Goal: Information Seeking & Learning: Learn about a topic

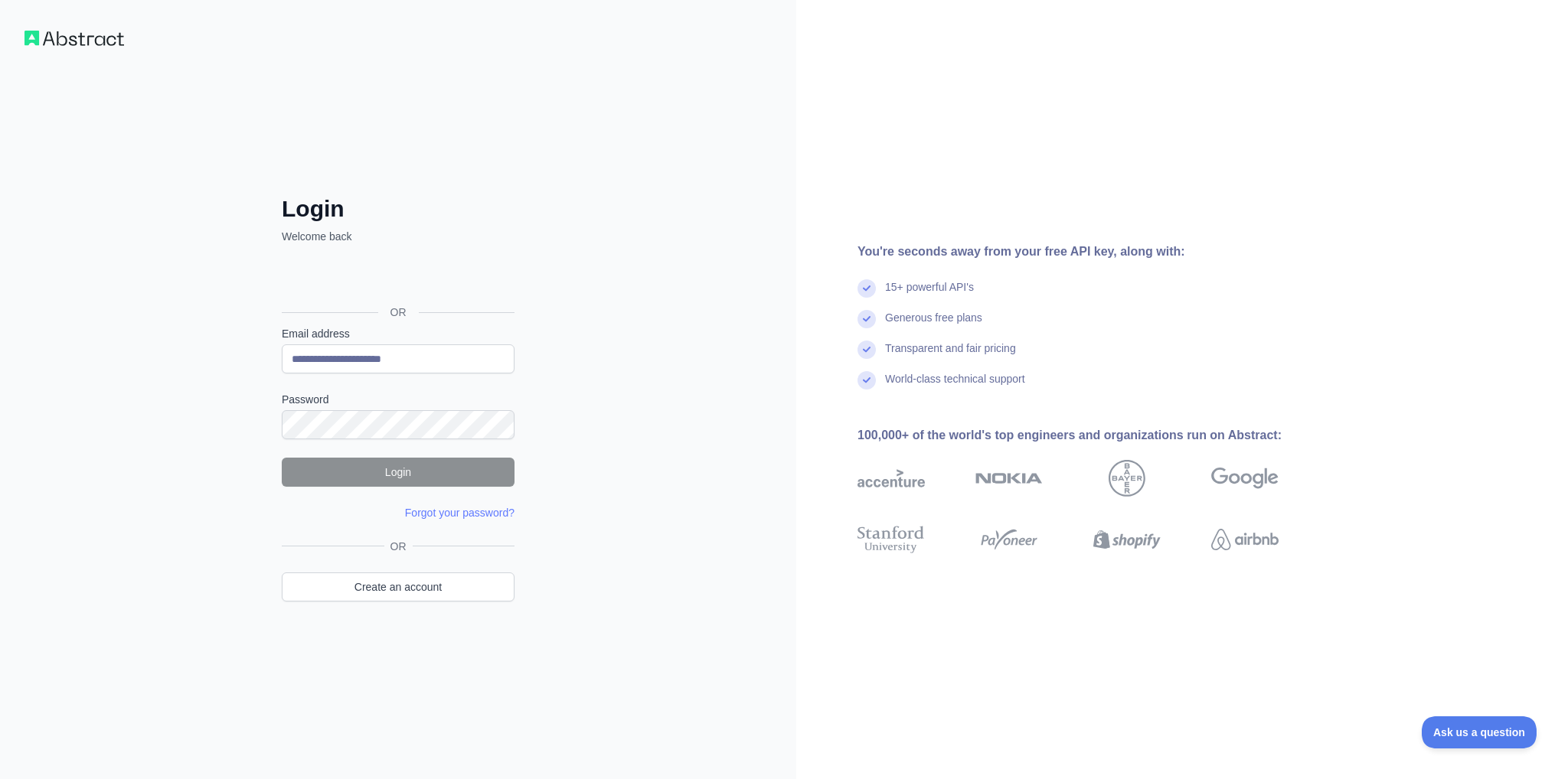
type input "**********"
click at [440, 460] on button "Login" at bounding box center [398, 472] width 233 height 29
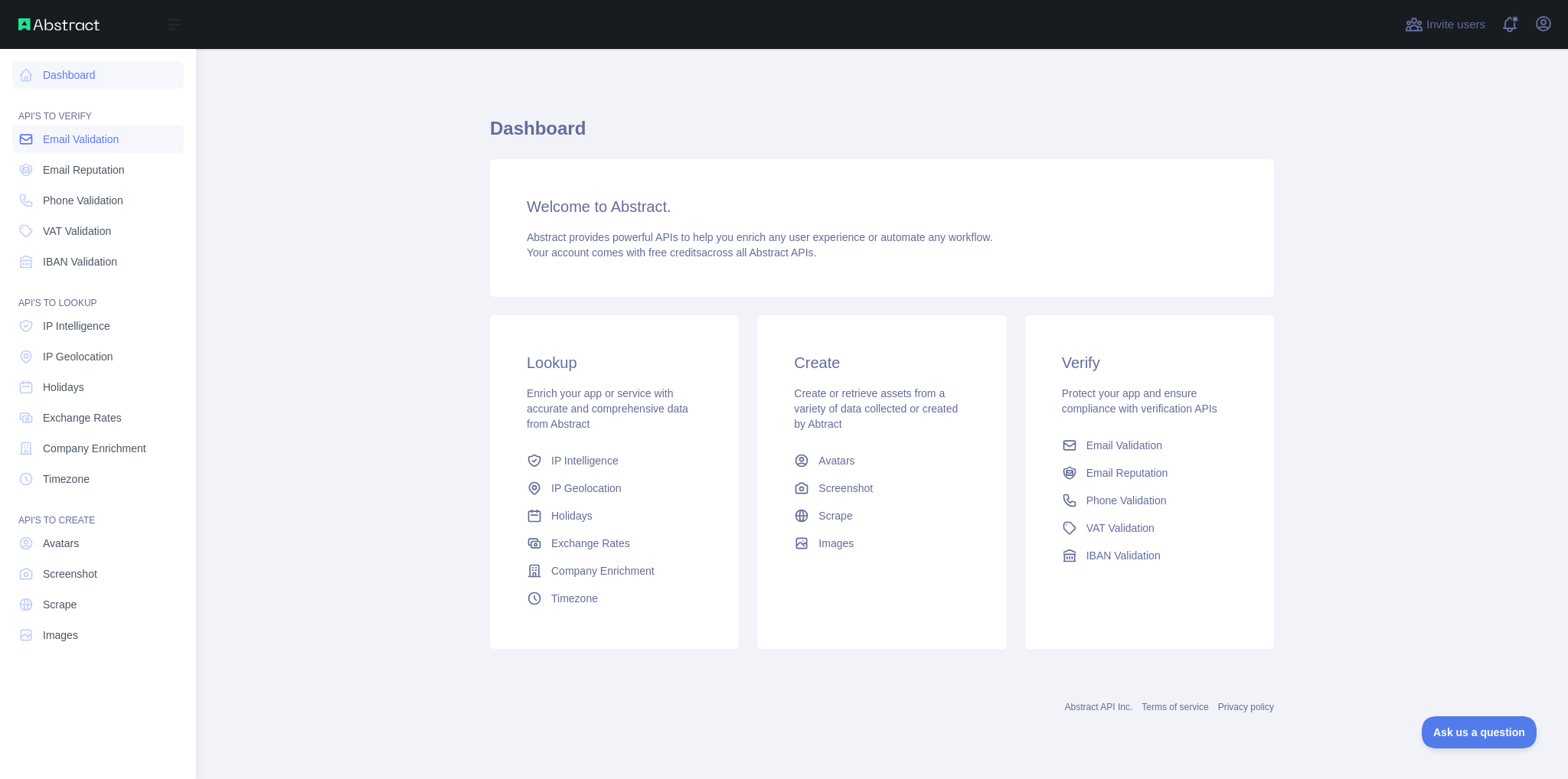
click at [96, 142] on span "Email Validation" at bounding box center [80, 139] width 76 height 15
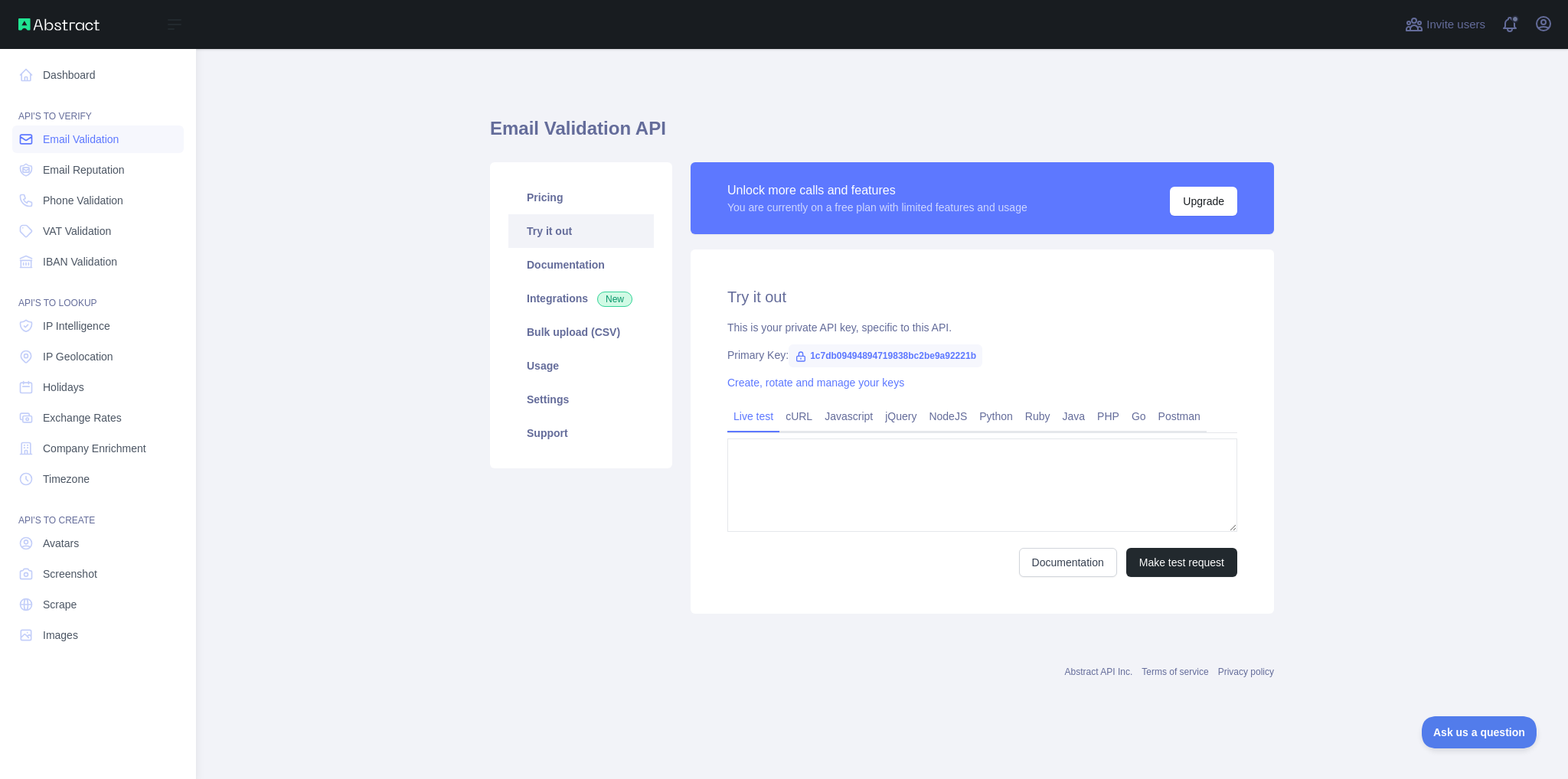
type textarea "**********"
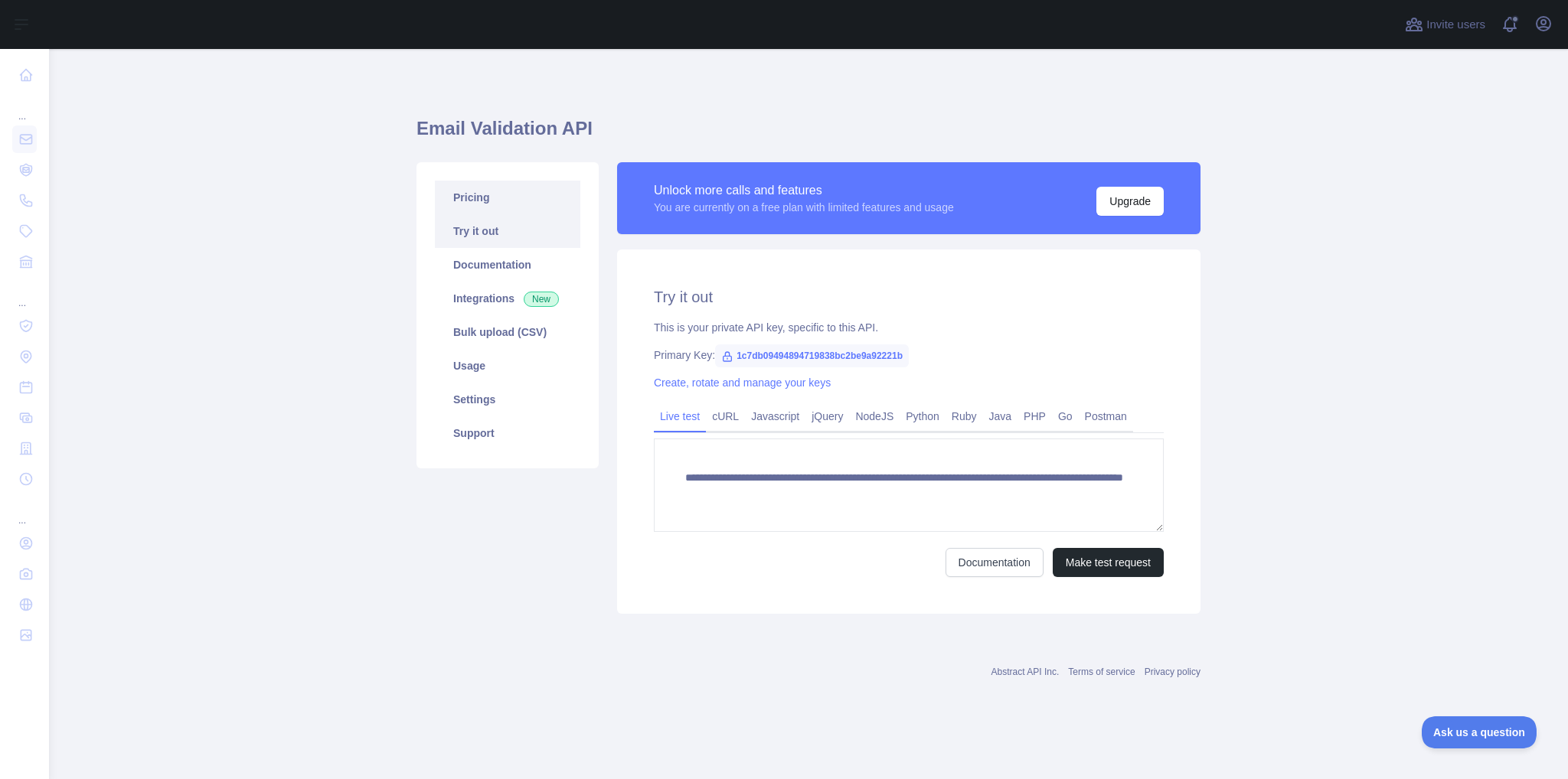
click at [457, 208] on link "Pricing" at bounding box center [508, 197] width 146 height 34
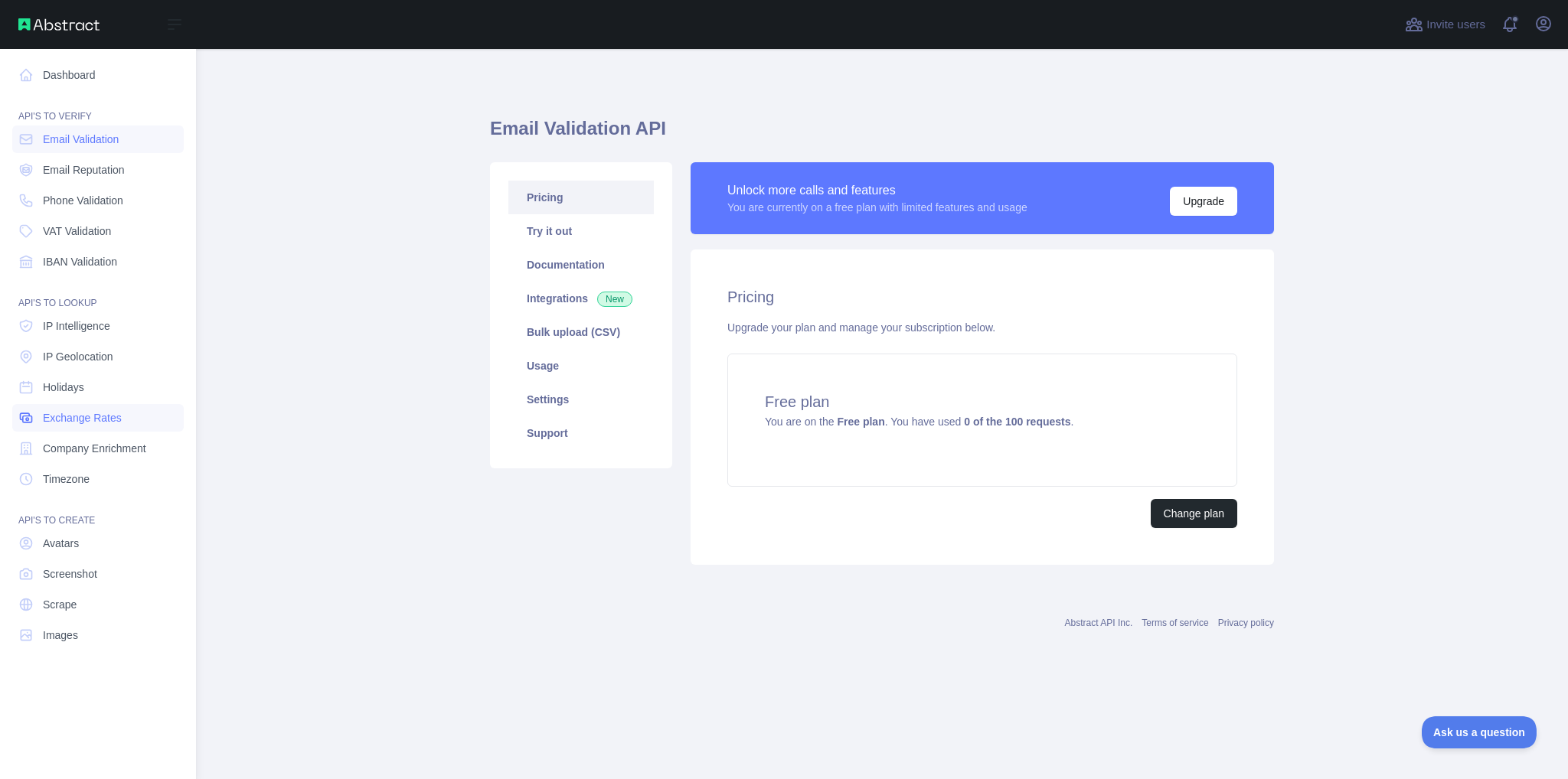
click at [86, 412] on span "Exchange Rates" at bounding box center [82, 418] width 78 height 15
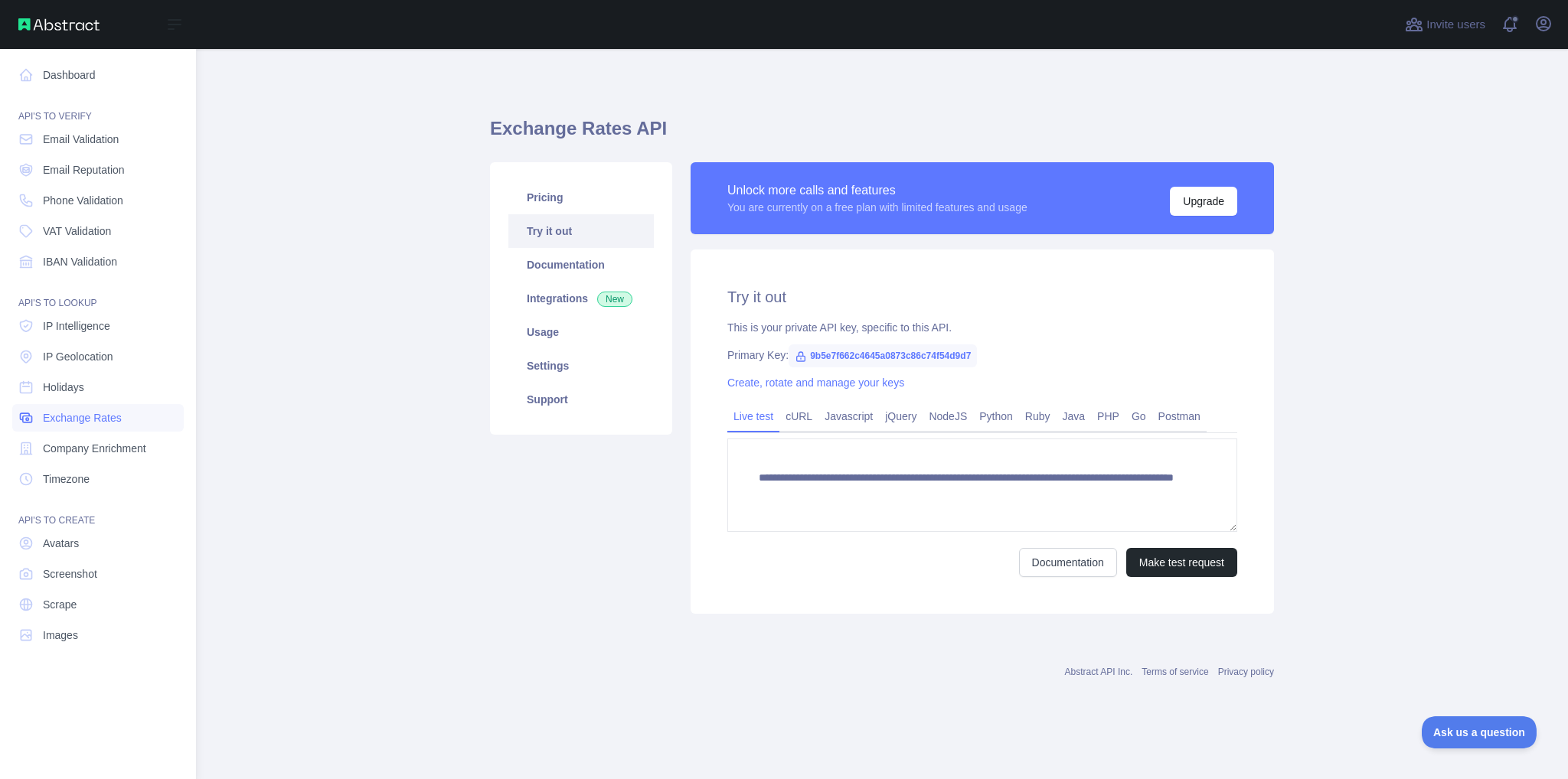
click at [62, 414] on span "Exchange Rates" at bounding box center [82, 418] width 78 height 15
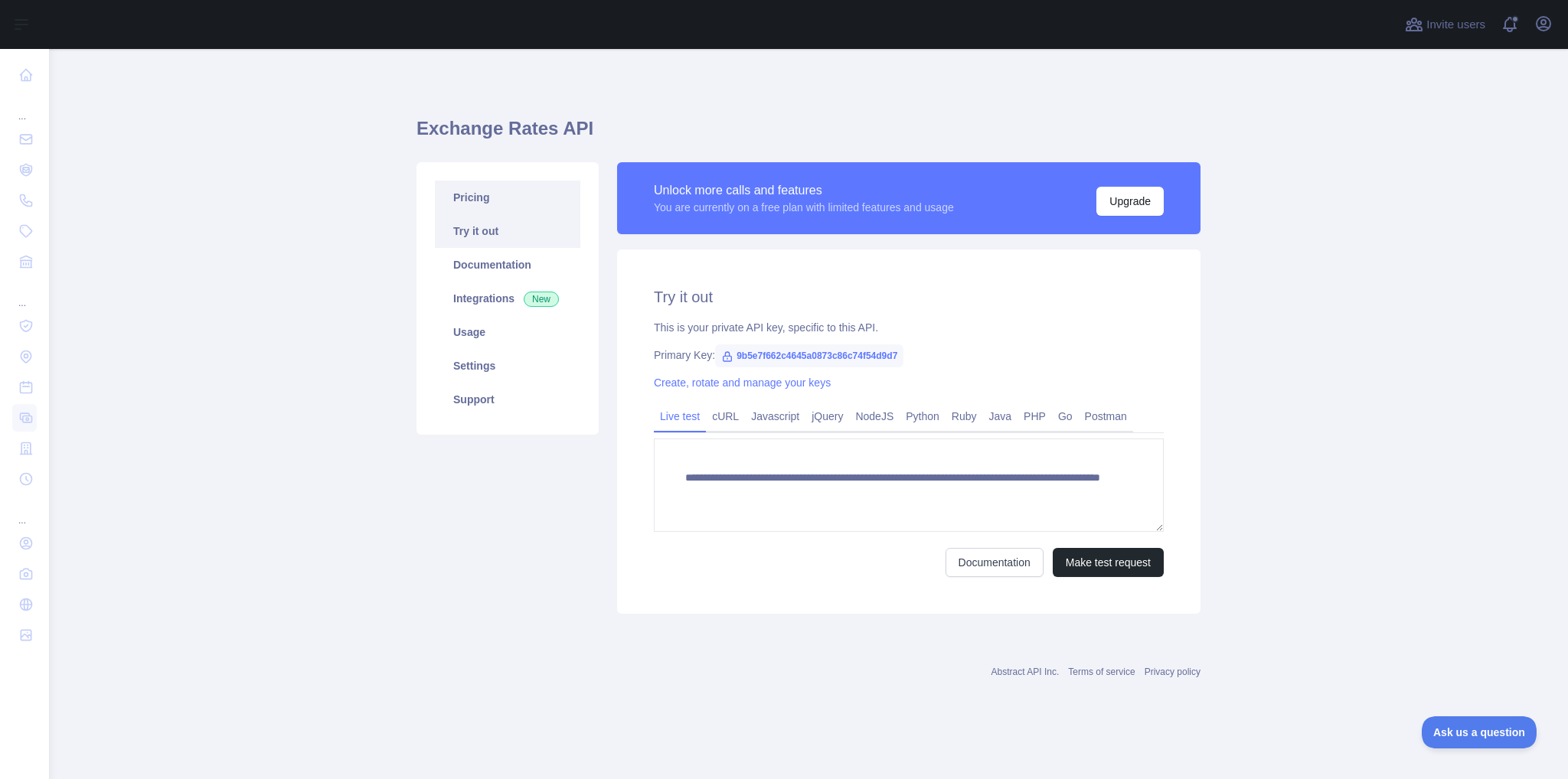
click at [477, 195] on link "Pricing" at bounding box center [508, 197] width 146 height 34
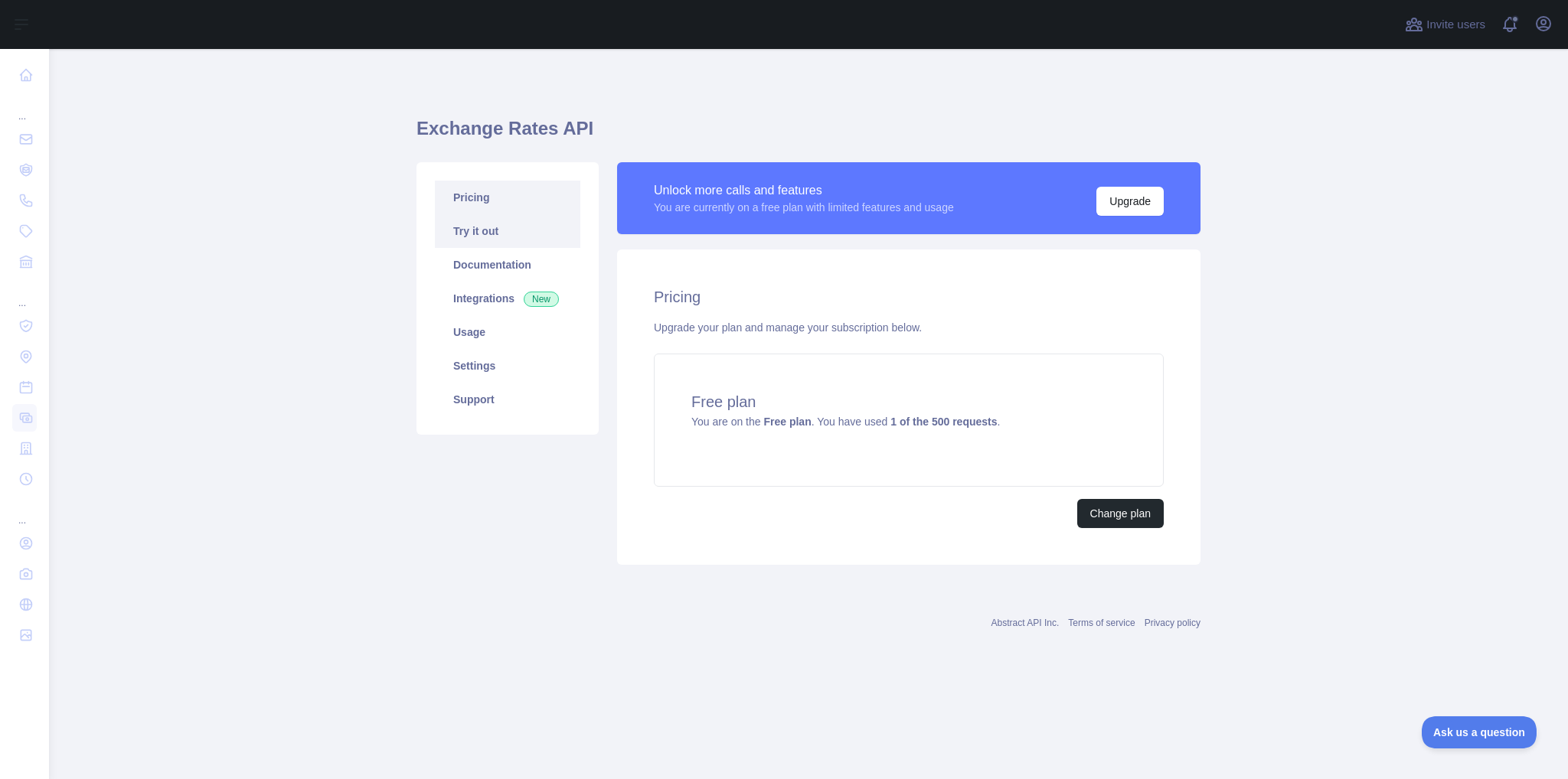
click at [487, 235] on link "Try it out" at bounding box center [508, 232] width 146 height 34
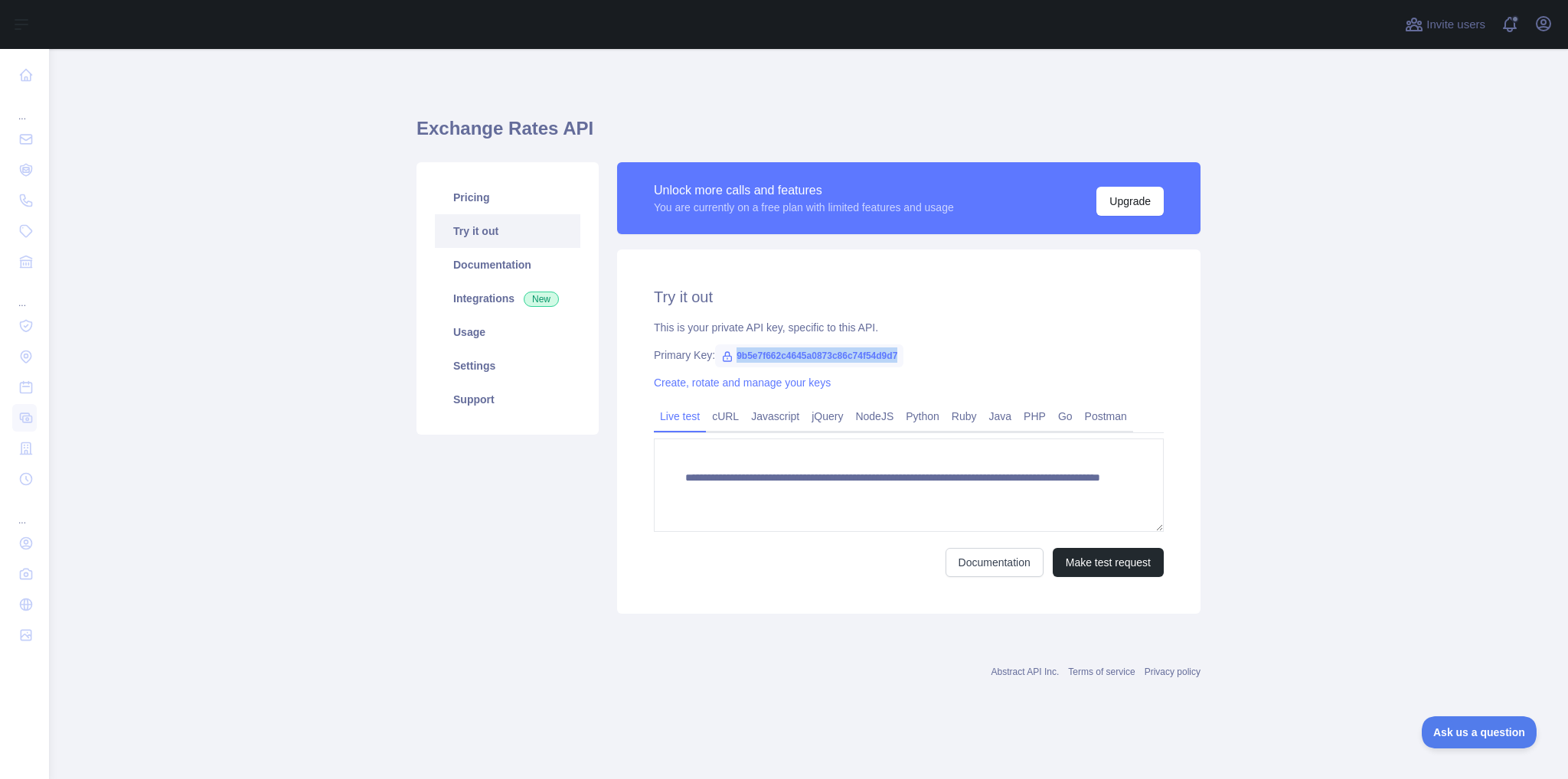
drag, startPoint x: 897, startPoint y: 361, endPoint x: 735, endPoint y: 359, distance: 162.0
click at [735, 359] on span "9b5e7f662c4645a0873c86c74f54d9d7" at bounding box center [810, 356] width 189 height 23
copy span "9b5e7f662c4645a0873c86c74f54d9d7"
drag, startPoint x: 967, startPoint y: 341, endPoint x: 953, endPoint y: 349, distance: 16.1
click at [967, 340] on div "**********" at bounding box center [909, 432] width 584 height 364
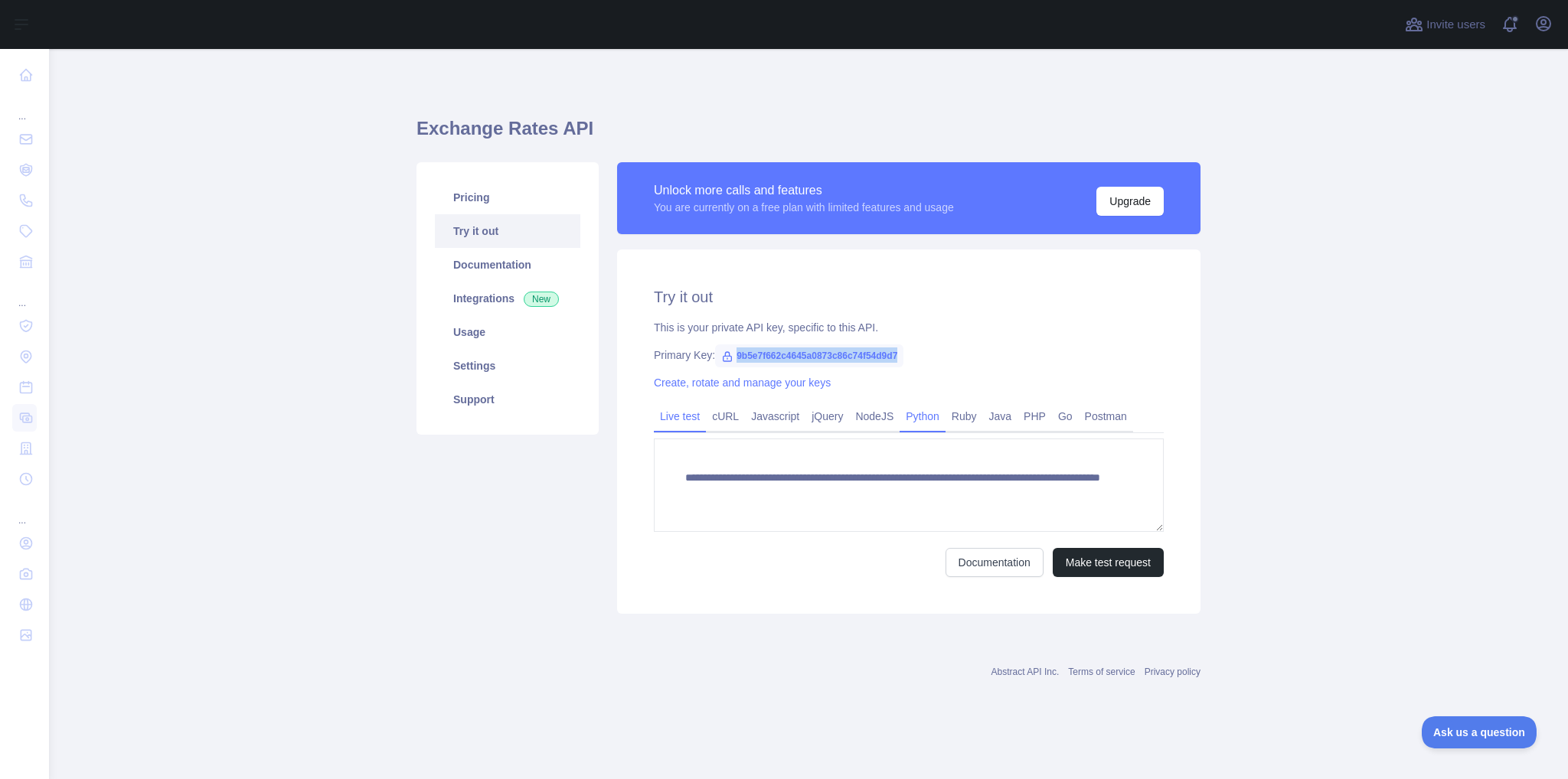
click at [921, 417] on link "Python" at bounding box center [922, 417] width 46 height 24
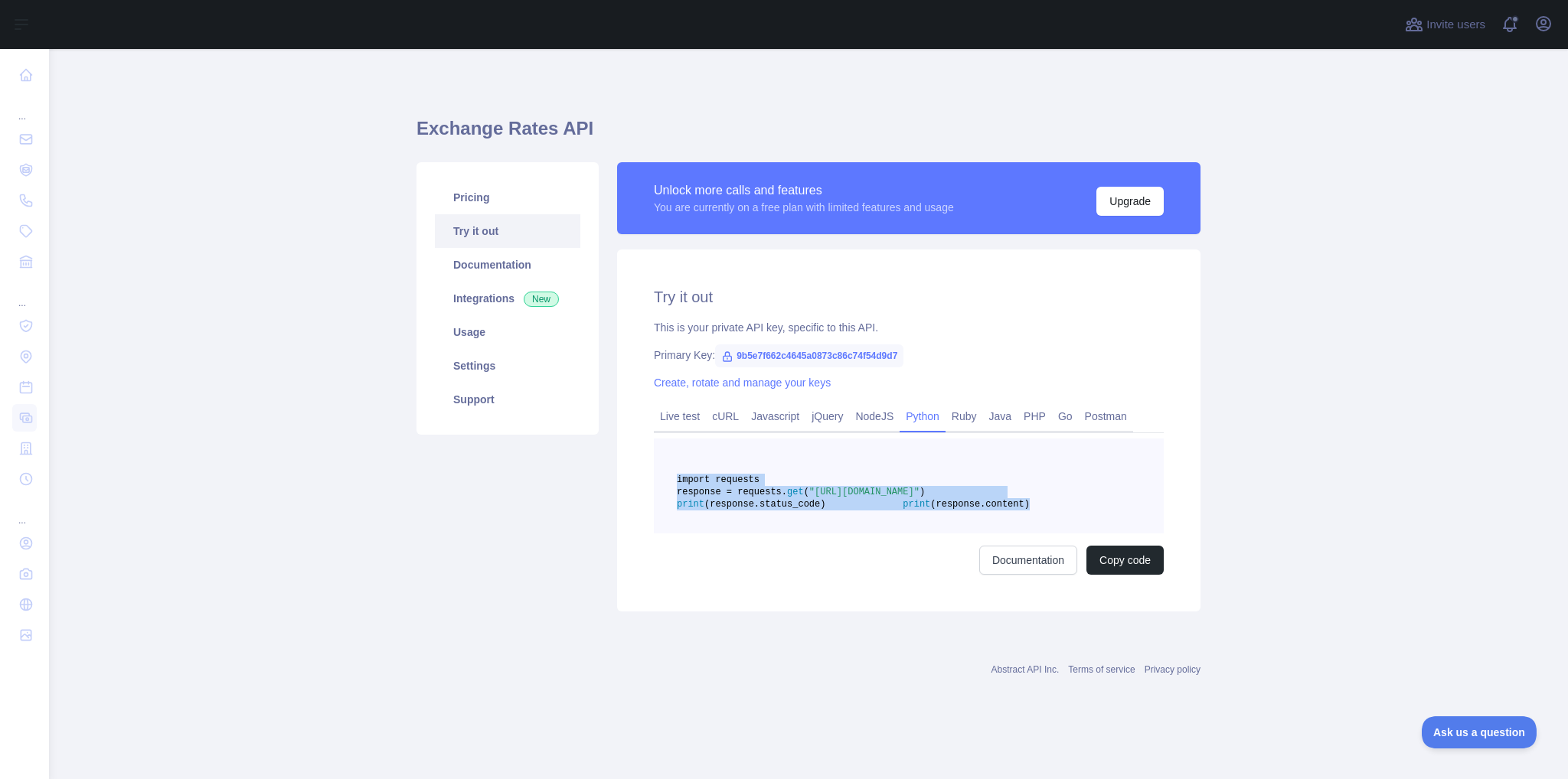
drag, startPoint x: 883, startPoint y: 545, endPoint x: 658, endPoint y: 477, distance: 235.1
click at [658, 477] on pre "import requests response = requests. get ( "[URL][DOMAIN_NAME]" ) print (respon…" at bounding box center [909, 487] width 510 height 95
copy code "import requests response = requests. get ( "[URL][DOMAIN_NAME]" ) print (respon…"
click at [542, 304] on span "New" at bounding box center [542, 299] width 35 height 15
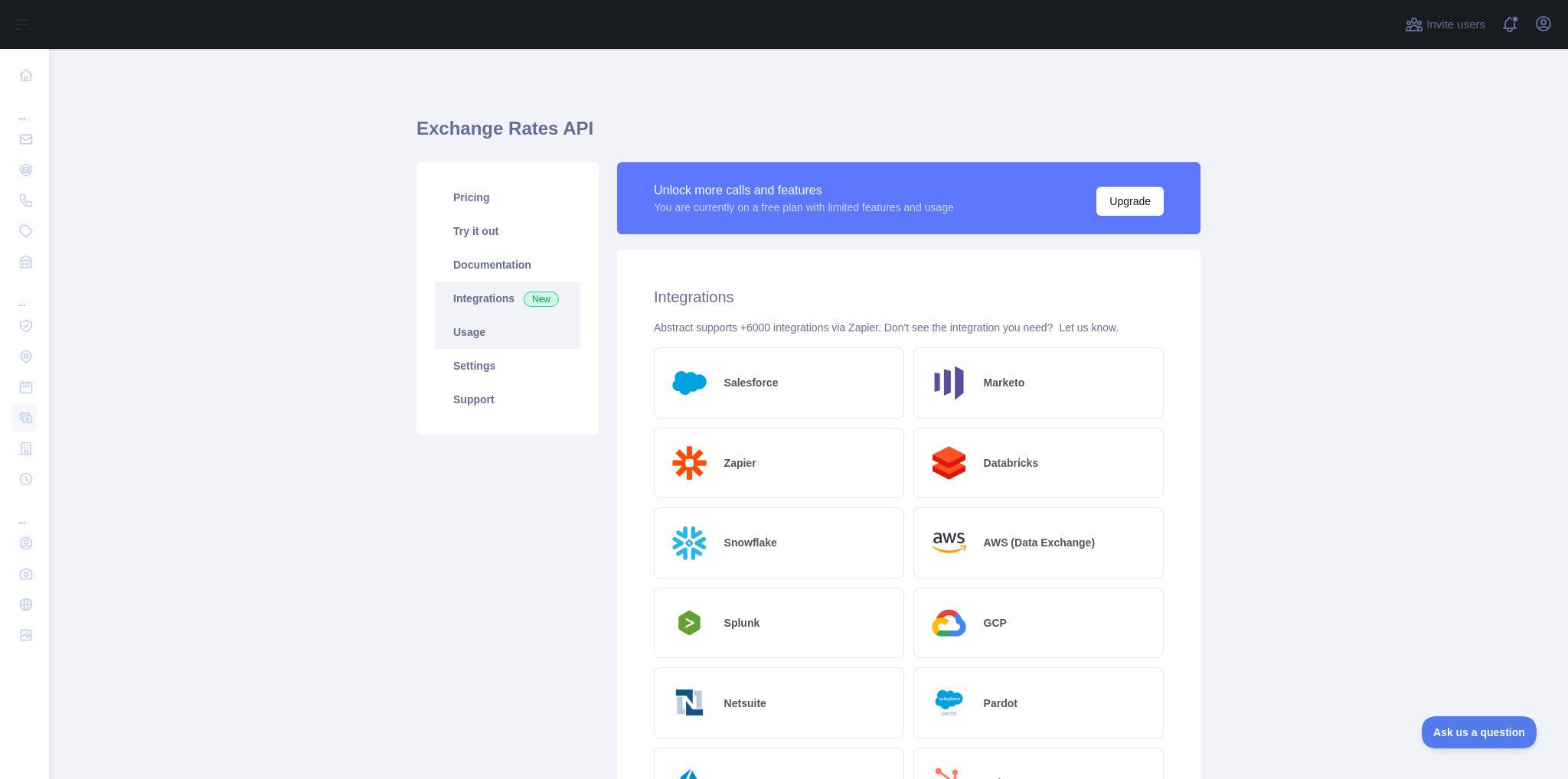
click at [465, 333] on link "Usage" at bounding box center [508, 333] width 146 height 34
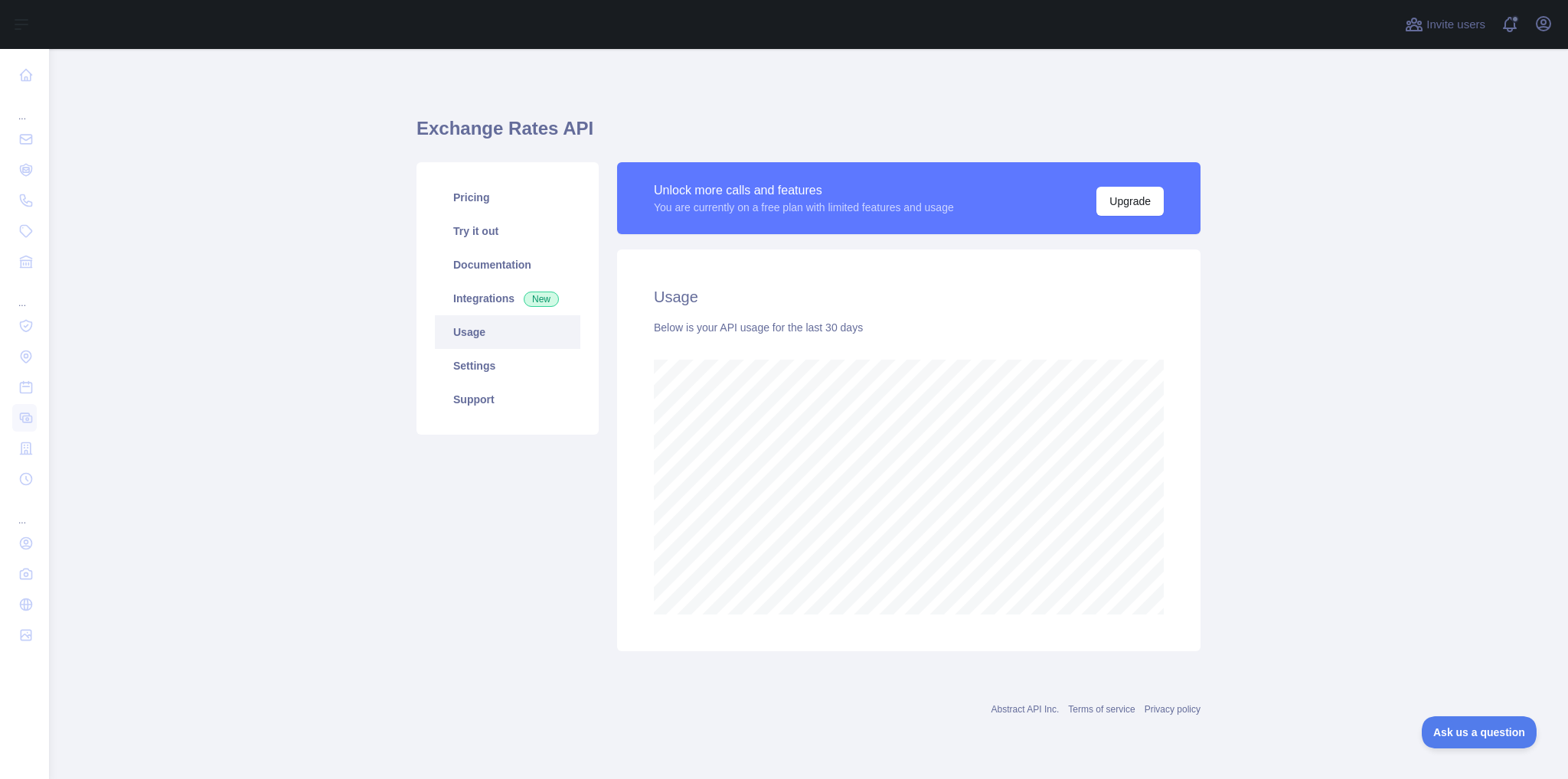
scroll to position [729, 1519]
click at [483, 365] on link "Settings" at bounding box center [508, 366] width 146 height 34
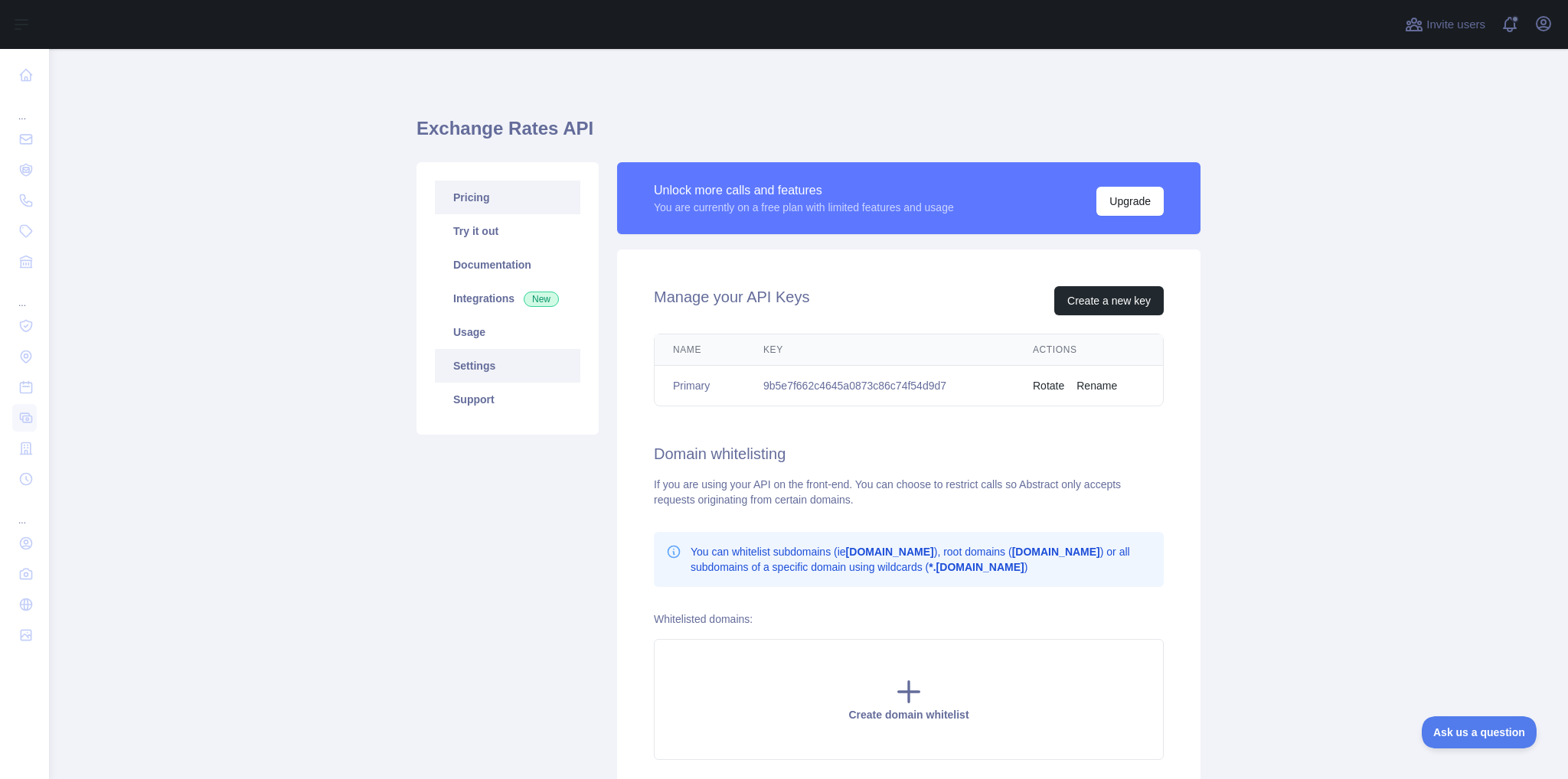
click at [461, 203] on link "Pricing" at bounding box center [508, 197] width 146 height 34
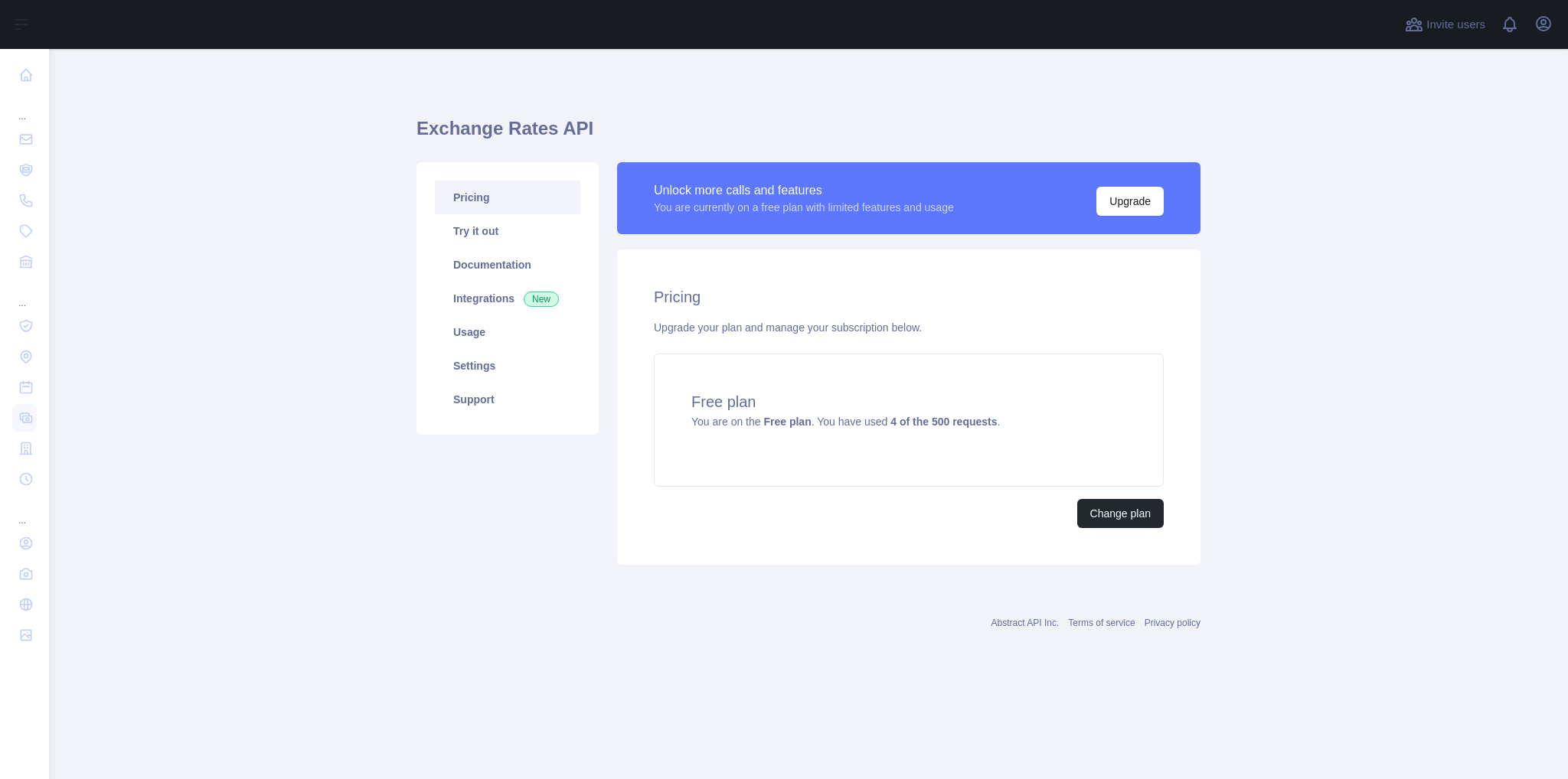
click at [177, 295] on main "Exchange Rates API Pricing Try it out Documentation Integrations New Usage Sett…" at bounding box center [808, 414] width 1519 height 730
